Goal: Information Seeking & Learning: Find contact information

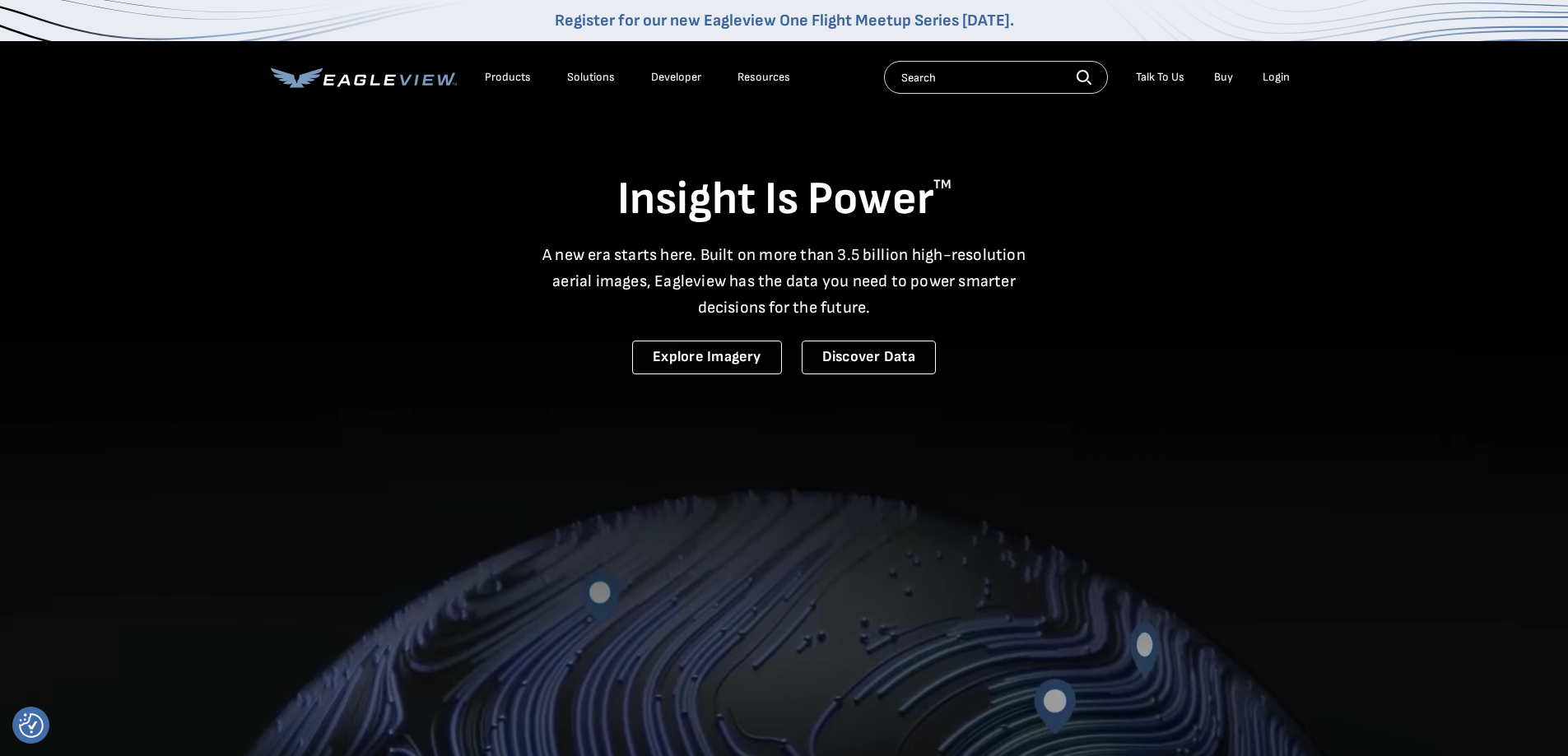
click at [1285, 82] on div "Login" at bounding box center [1276, 77] width 27 height 15
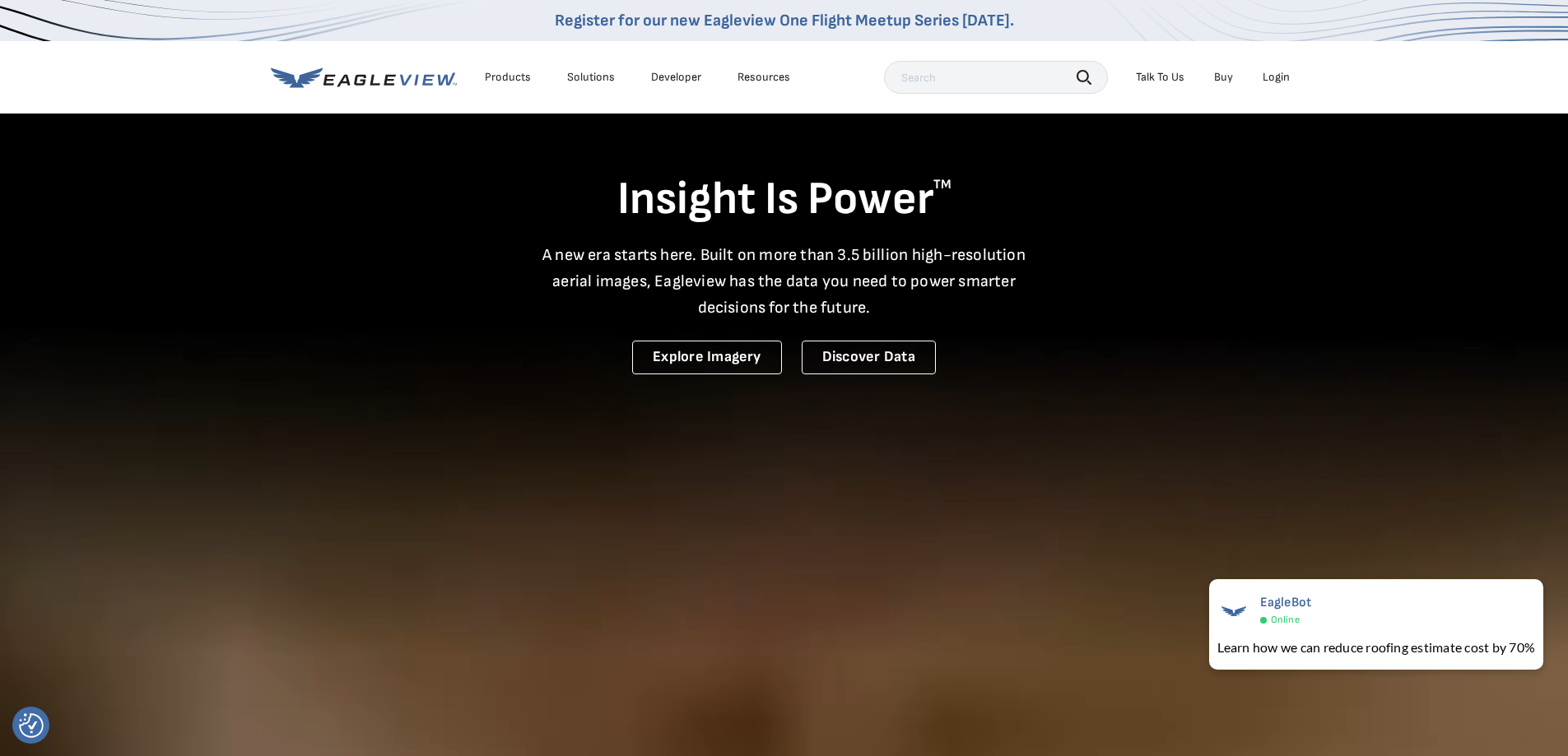
click at [1279, 77] on div "Login" at bounding box center [1276, 77] width 27 height 15
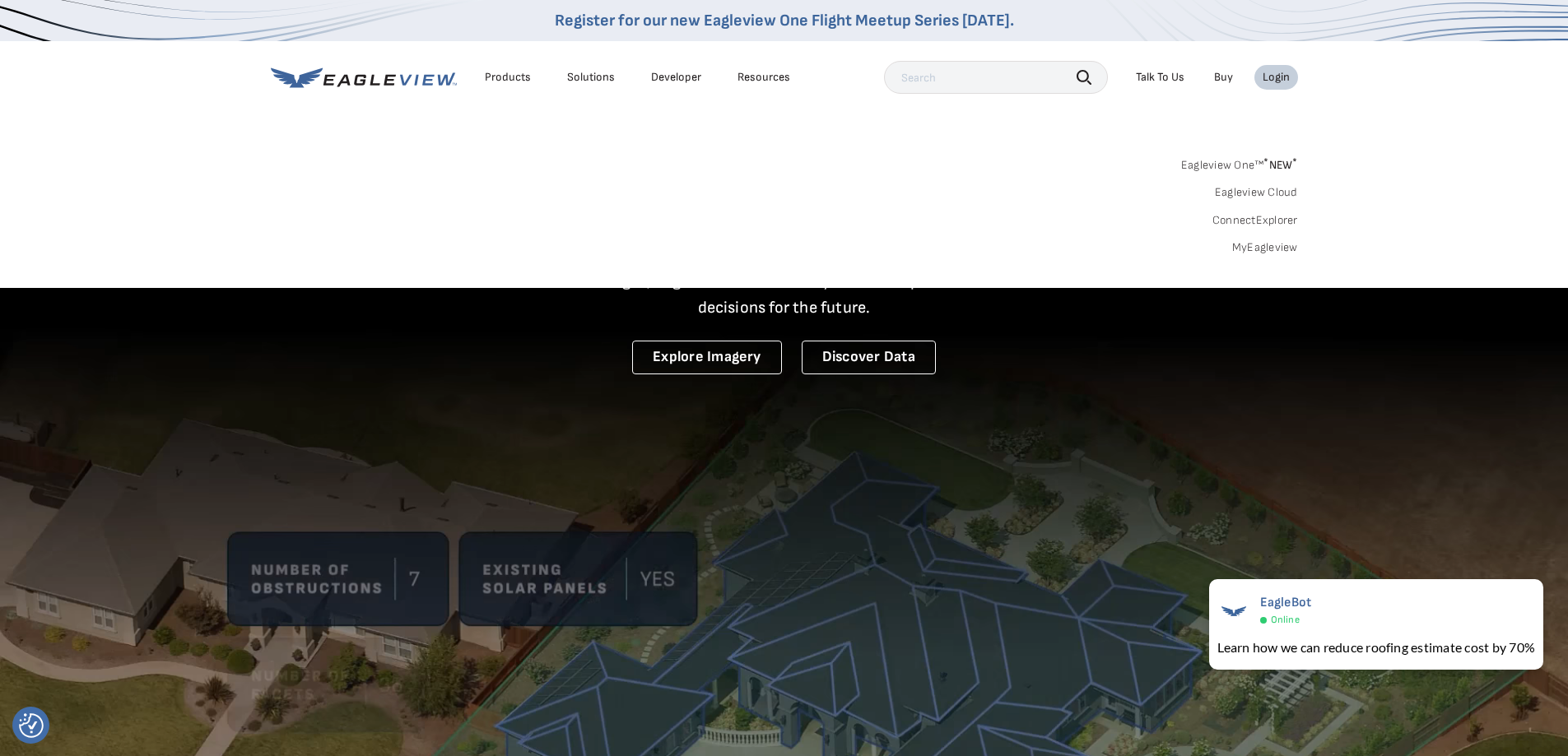
click at [1278, 250] on link "MyEagleview" at bounding box center [1265, 248] width 66 height 15
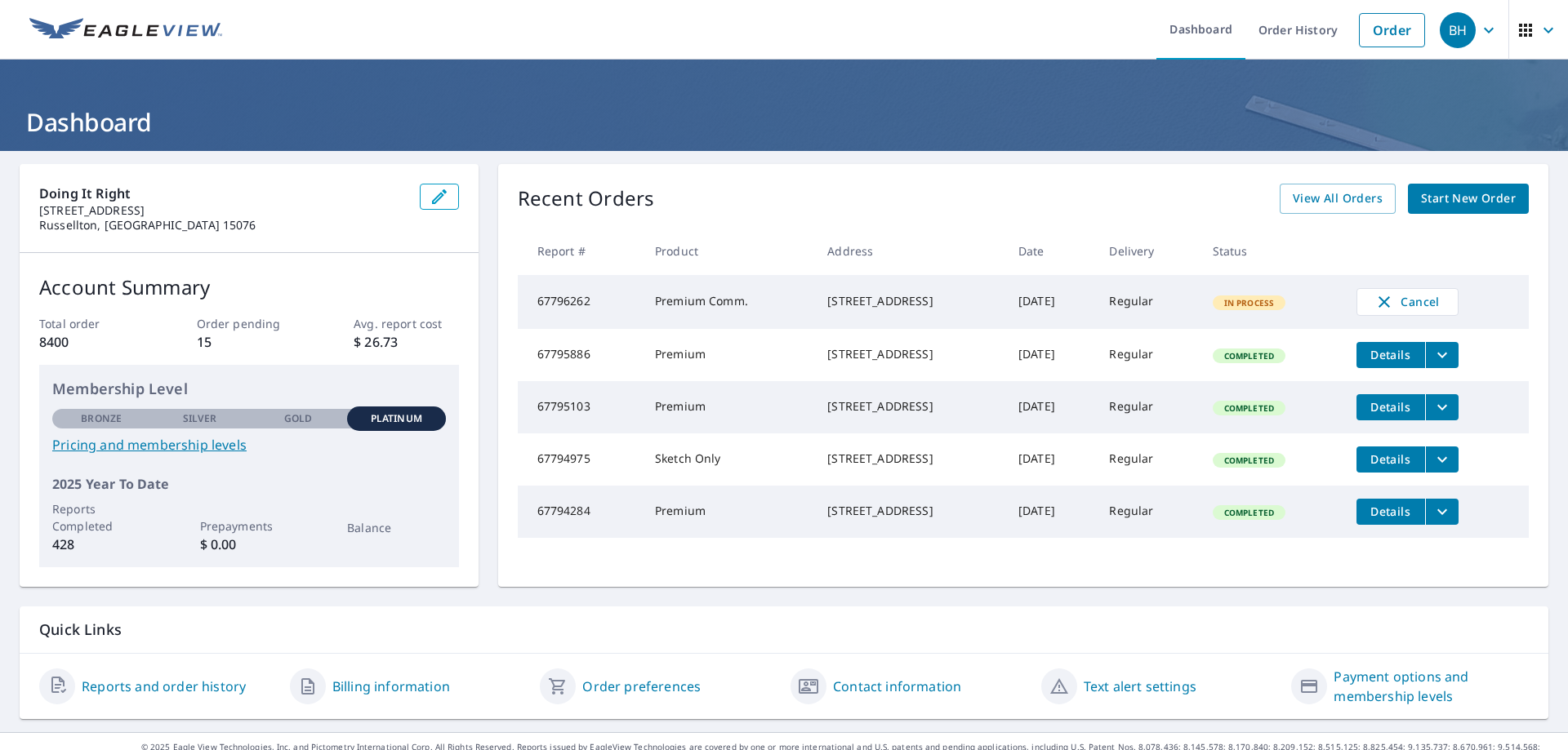
click at [1455, 26] on div "BH" at bounding box center [1458, 30] width 36 height 36
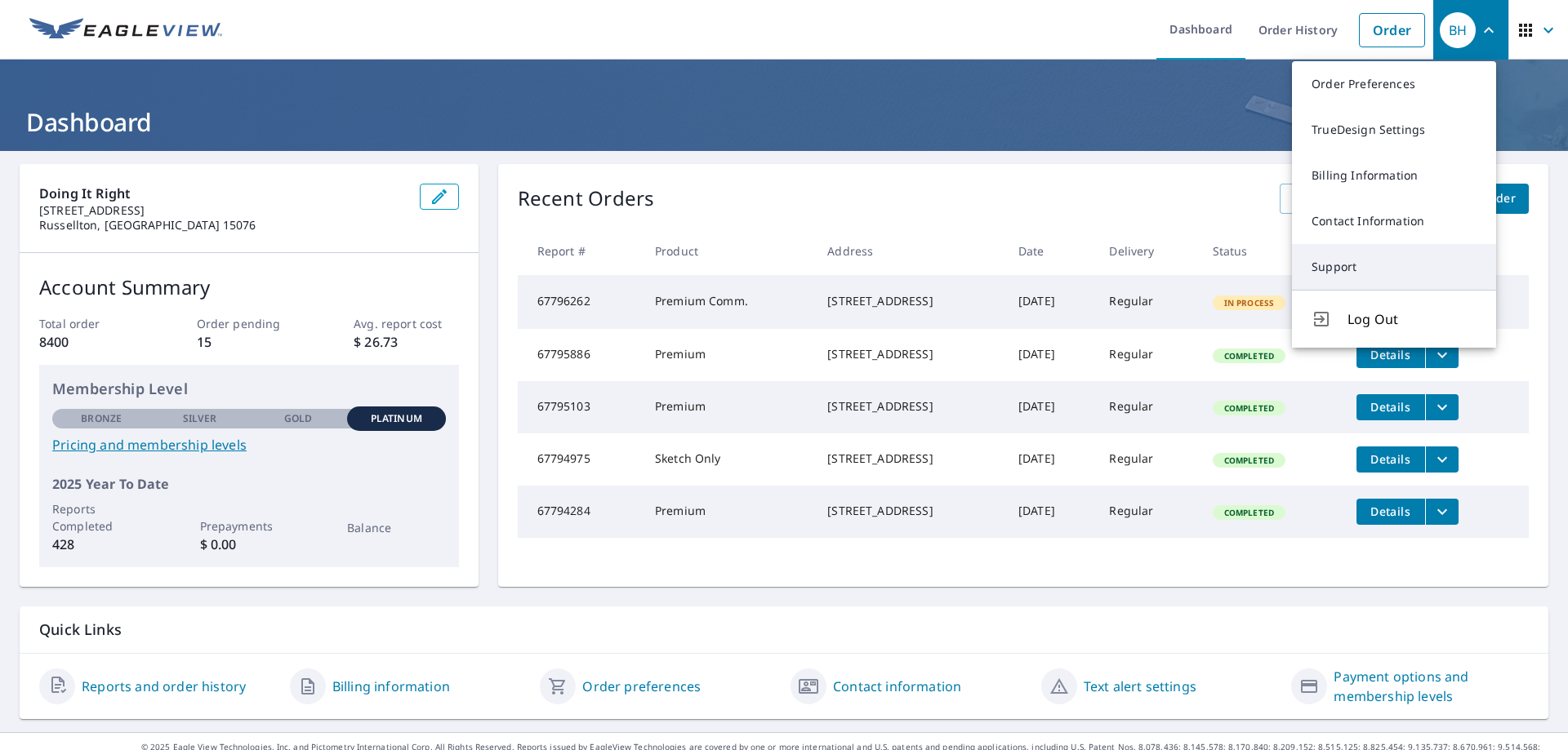
click at [1350, 263] on link "Support" at bounding box center [1394, 267] width 204 height 46
